Goal: Book appointment/travel/reservation

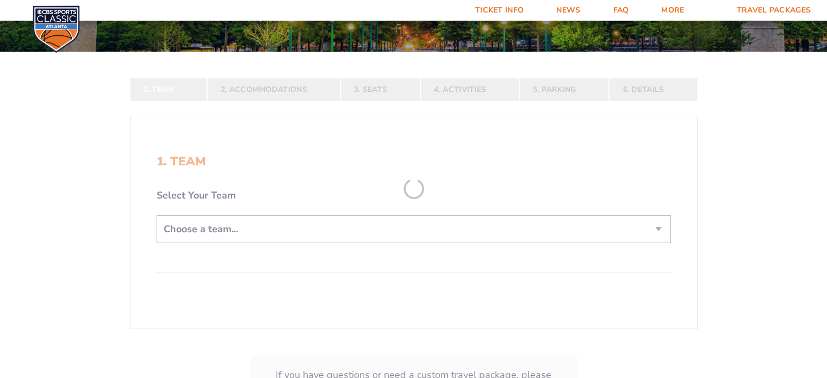
scroll to position [163, 0]
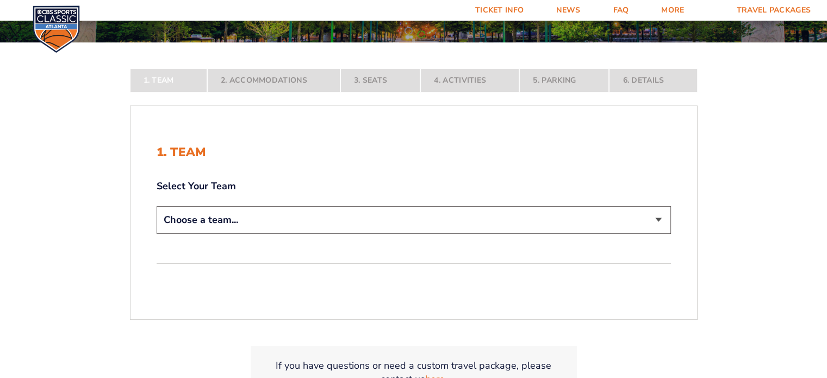
click at [395, 224] on select "Choose a team... [US_STATE] Wildcats [US_STATE] State Buckeyes [US_STATE] Tar H…" at bounding box center [414, 220] width 514 height 28
select select "12956"
click at [157, 234] on select "Choose a team... [US_STATE] Wildcats [US_STATE] State Buckeyes [US_STATE] Tar H…" at bounding box center [414, 220] width 514 height 28
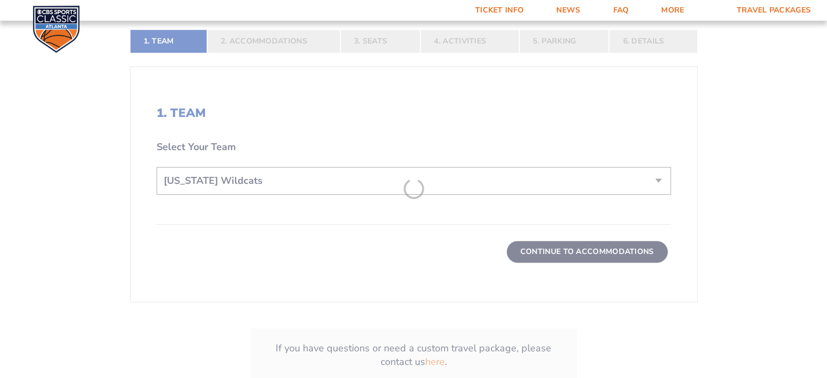
scroll to position [380, 0]
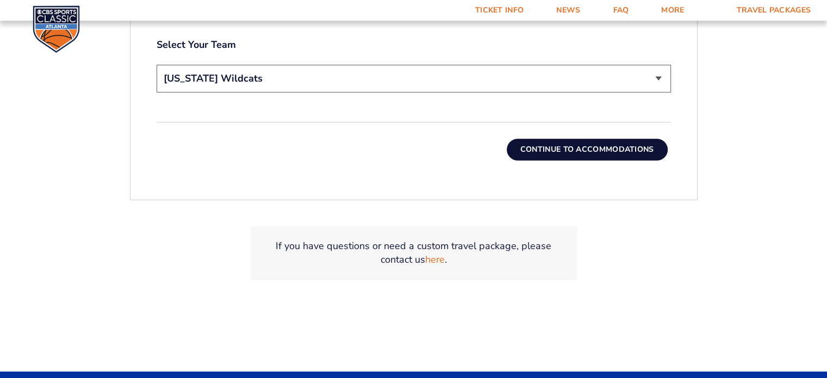
click at [569, 149] on button "Continue To Accommodations" at bounding box center [587, 150] width 161 height 22
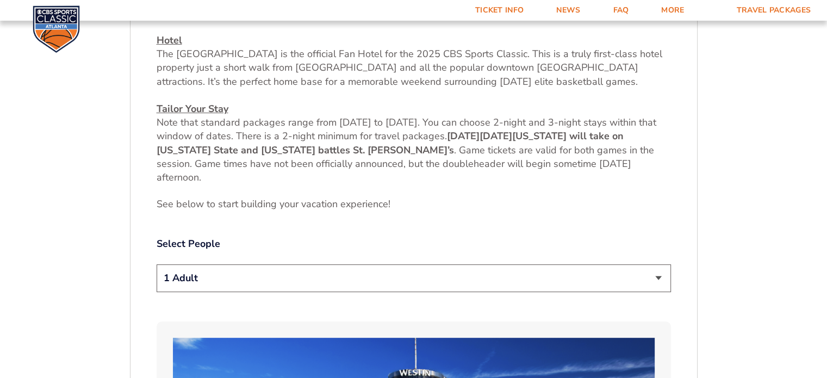
scroll to position [504, 0]
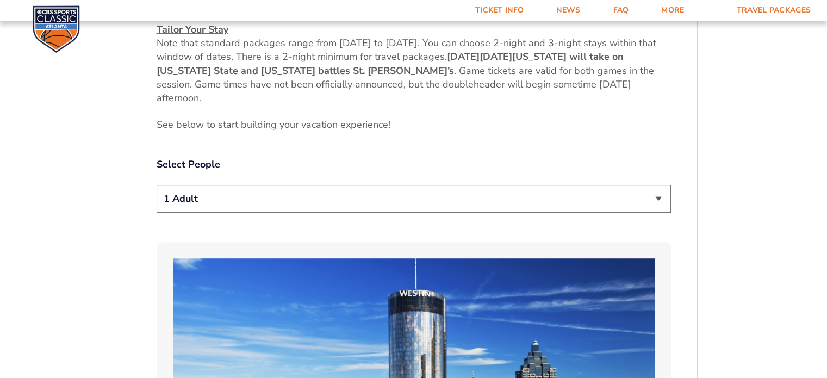
click at [427, 203] on select "1 Adult 2 Adults 3 Adults 4 Adults 2 Adults + 1 Child 2 Adults + 2 Children 2 A…" at bounding box center [414, 199] width 514 height 28
select select "2 Adults"
click at [157, 185] on select "1 Adult 2 Adults 3 Adults 4 Adults 2 Adults + 1 Child 2 Adults + 2 Children 2 A…" at bounding box center [414, 199] width 514 height 28
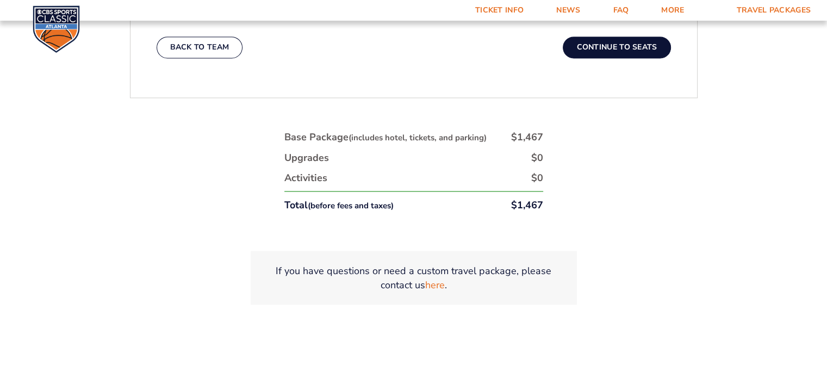
scroll to position [1863, 0]
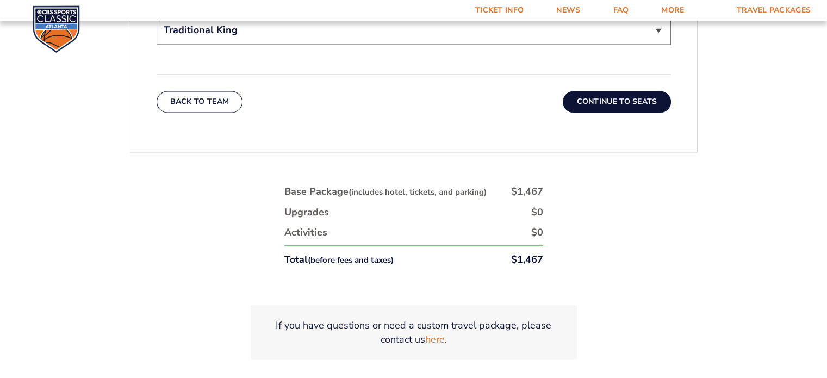
click at [607, 91] on button "Continue To Seats" at bounding box center [617, 102] width 108 height 22
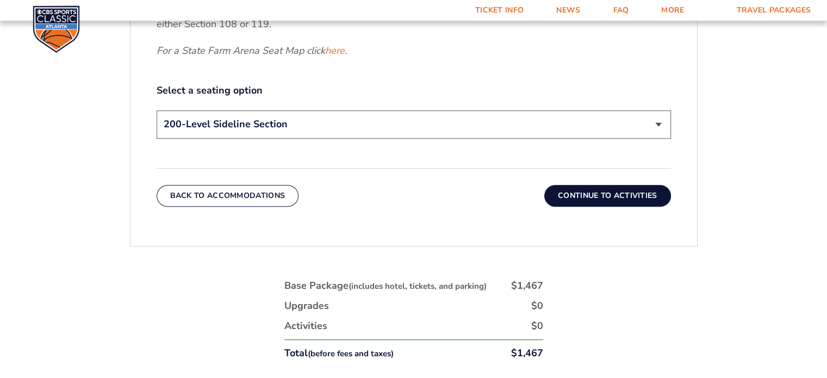
scroll to position [559, 0]
click at [423, 124] on select "200-Level Sideline Section 100-Level Corner Seat Upgrade (+$120 per person) 100…" at bounding box center [414, 124] width 514 height 28
select select "100-Level Midcourt Seat Upgrade"
click at [157, 110] on select "200-Level Sideline Section 100-Level Corner Seat Upgrade (+$120 per person) 100…" at bounding box center [414, 124] width 514 height 28
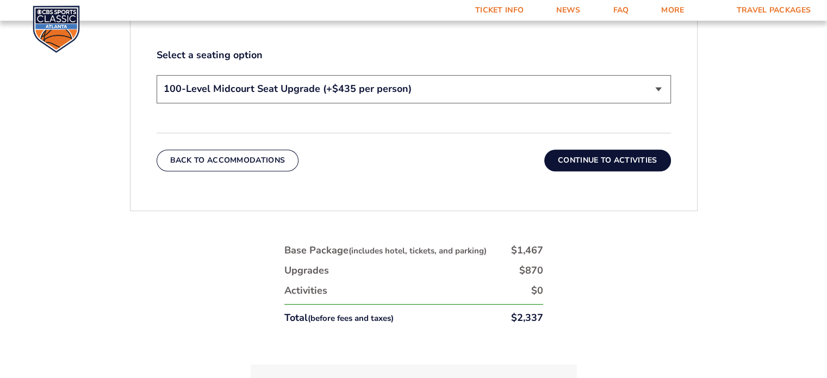
scroll to position [613, 0]
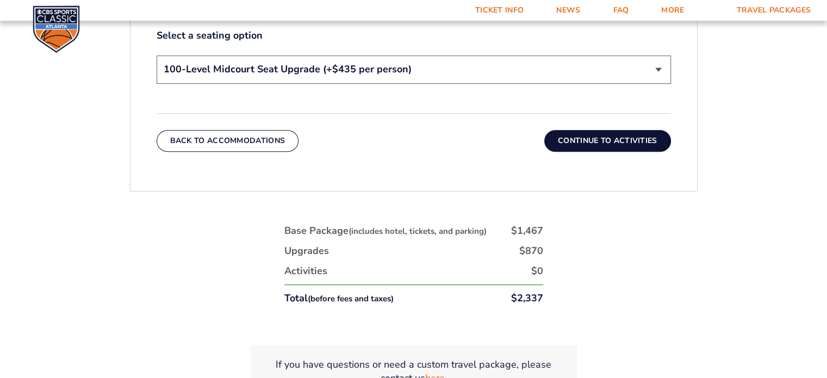
click at [596, 142] on button "Continue To Activities" at bounding box center [607, 141] width 127 height 22
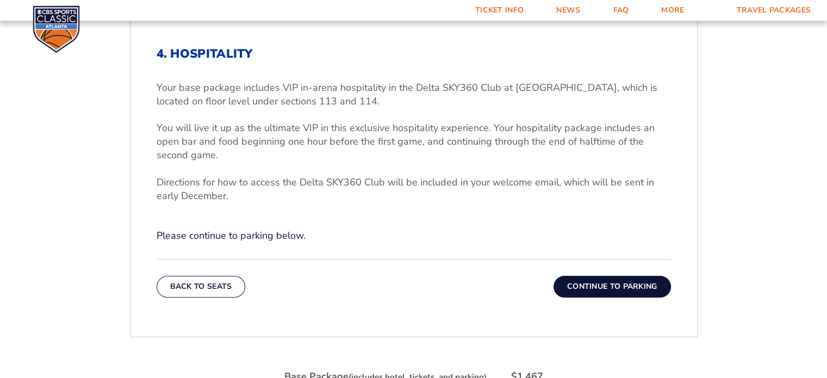
scroll to position [341, 0]
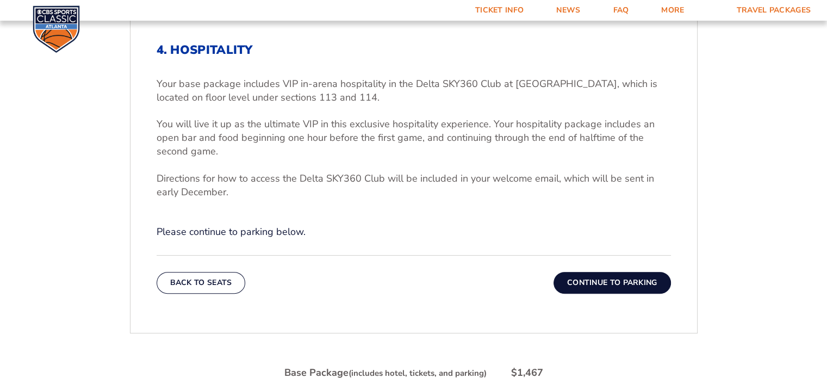
click at [588, 280] on button "Continue To Parking" at bounding box center [611, 283] width 117 height 22
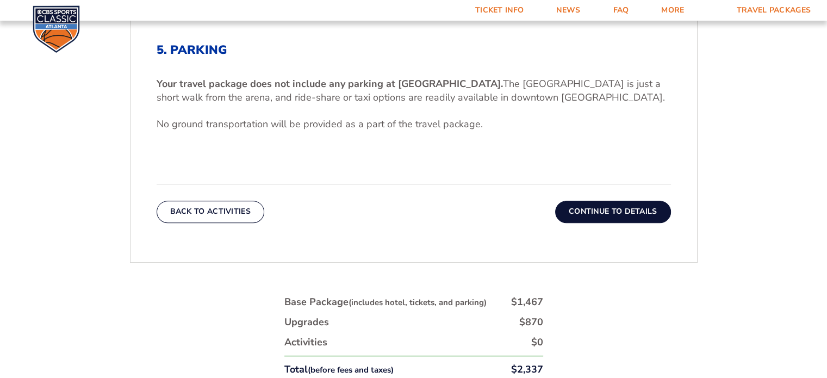
click at [594, 215] on button "Continue To Details" at bounding box center [613, 212] width 116 height 22
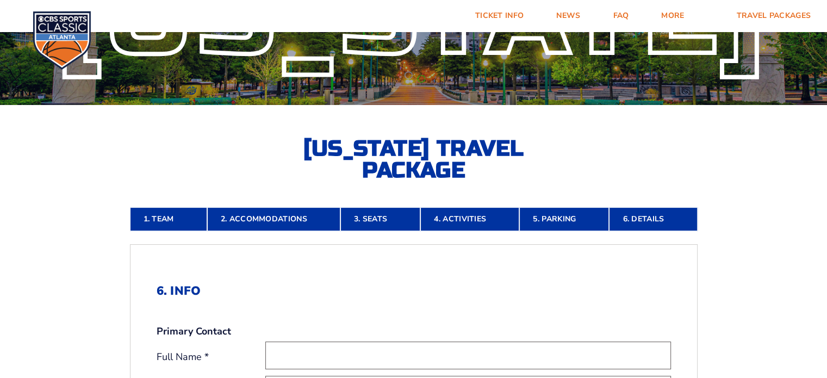
scroll to position [0, 0]
